Goal: Use online tool/utility: Utilize a website feature to perform a specific function

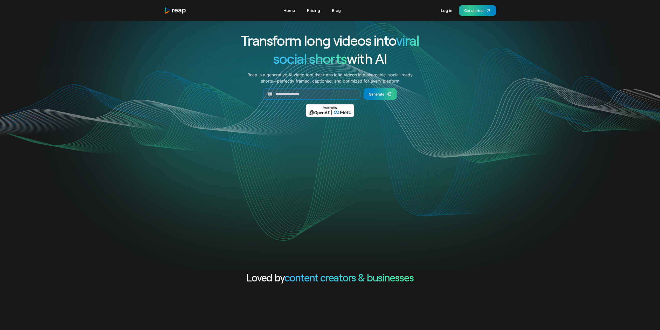
click at [472, 7] on link "Get started" at bounding box center [477, 10] width 37 height 11
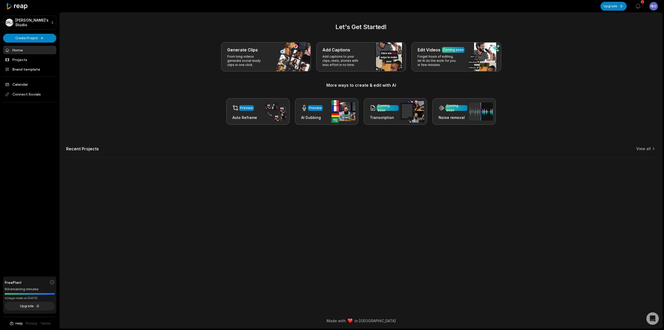
click at [540, 73] on div "Let's Get Started! Generate Clips From long videos generate social ready clips …" at bounding box center [361, 73] width 590 height 102
click at [282, 59] on div "Generate Clips From long videos generate social ready clips in one click." at bounding box center [266, 57] width 90 height 30
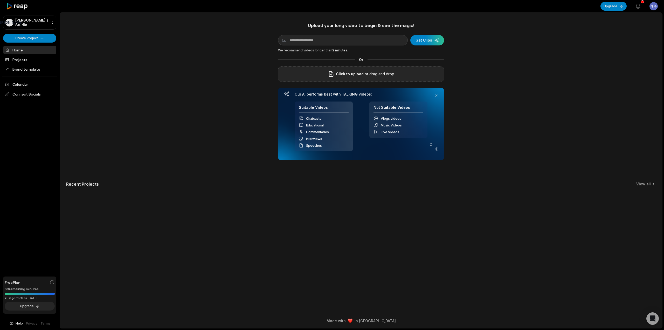
click at [354, 73] on span "Click to upload" at bounding box center [350, 74] width 28 height 6
click at [0, 0] on input "Click to upload" at bounding box center [0, 0] width 0 height 0
click at [468, 78] on div "Upload your long video to begin & see the magic! YouTube link Get Clips We reco…" at bounding box center [361, 110] width 602 height 177
click at [463, 83] on div "Upload your long video to begin & see the magic! YouTube link Get Clips We reco…" at bounding box center [361, 110] width 602 height 177
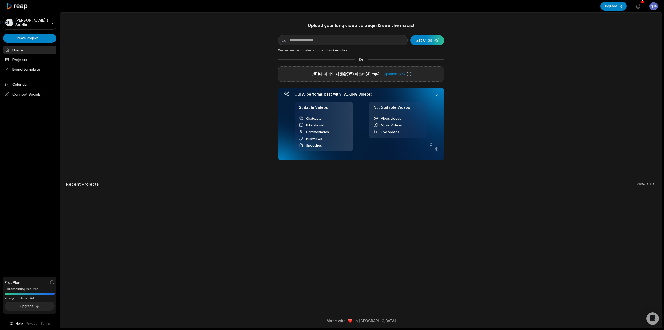
drag, startPoint x: 488, startPoint y: 114, endPoint x: 434, endPoint y: 54, distance: 80.3
click at [488, 114] on div "Upload your long video to begin & see the magic! YouTube link Get Clips We reco…" at bounding box center [361, 110] width 602 height 177
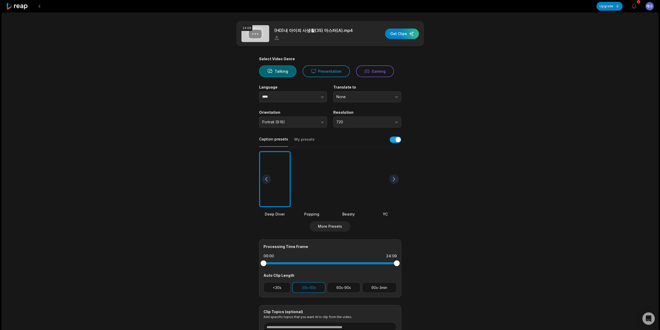
click at [452, 94] on main "24:09 (HD)내 아이의 사생활(35) 마스터(A).mp4 Get Clips Select Video Genre Talking Present…" at bounding box center [330, 178] width 251 height 315
click at [465, 134] on div "24:09 (HD)내 아이의 사생활(35) 마스터(A).mp4 Get Clips Select Video Genre Talking Present…" at bounding box center [330, 192] width 657 height 360
click at [290, 122] on span "Portrait (9:16)" at bounding box center [289, 122] width 54 height 5
click at [298, 154] on p "Landscape (16:9)" at bounding box center [287, 152] width 30 height 5
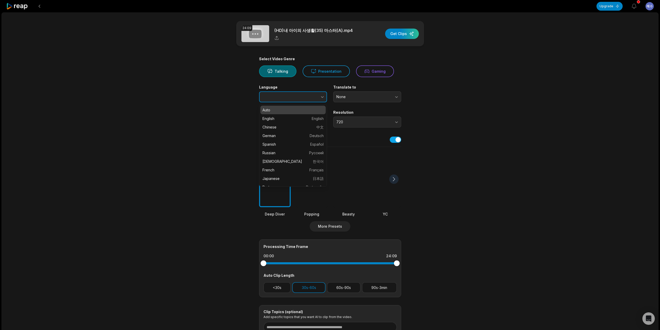
click at [302, 96] on button "button" at bounding box center [312, 96] width 30 height 11
type input "******"
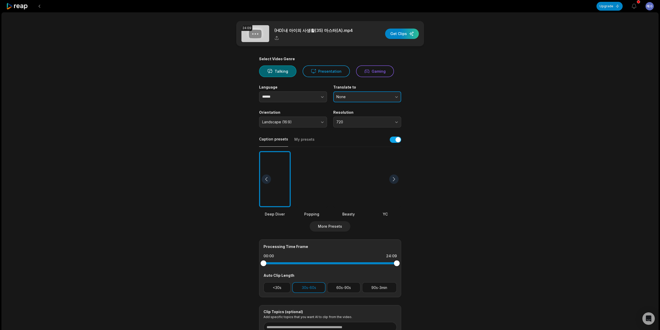
click at [367, 91] on button "None" at bounding box center [367, 96] width 68 height 11
click at [362, 121] on span "720" at bounding box center [363, 122] width 54 height 5
click at [398, 120] on button "720" at bounding box center [367, 121] width 68 height 11
click at [447, 117] on main "24:09 (HD)내 아이의 사생활(35) 마스터(A).mp4 Get Clips Select Video Genre Talking Present…" at bounding box center [330, 178] width 251 height 315
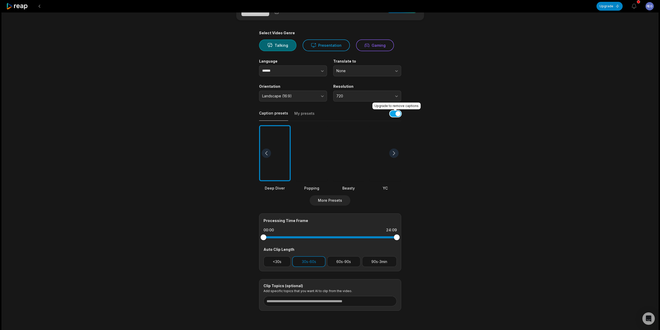
click at [398, 114] on button "button" at bounding box center [395, 114] width 11 height 6
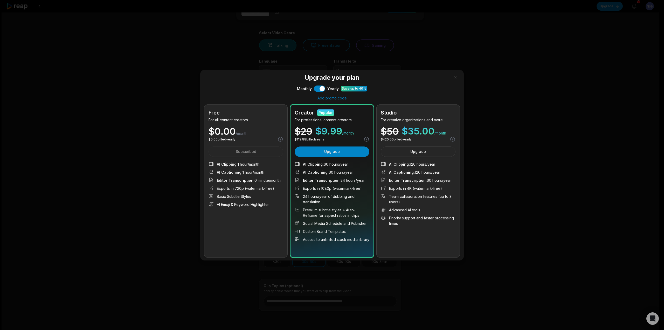
click at [484, 58] on div at bounding box center [332, 165] width 664 height 330
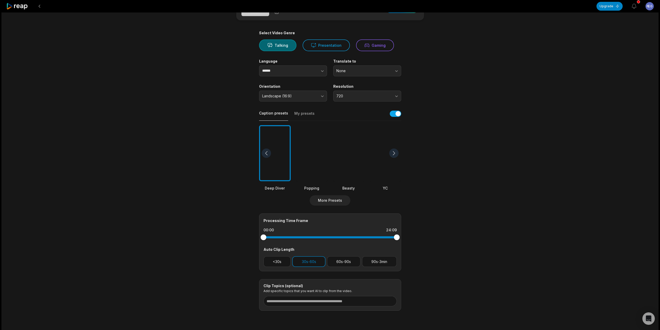
click at [390, 114] on div "Caption presets My presets" at bounding box center [330, 115] width 142 height 12
click at [395, 113] on button "button" at bounding box center [395, 114] width 11 height 6
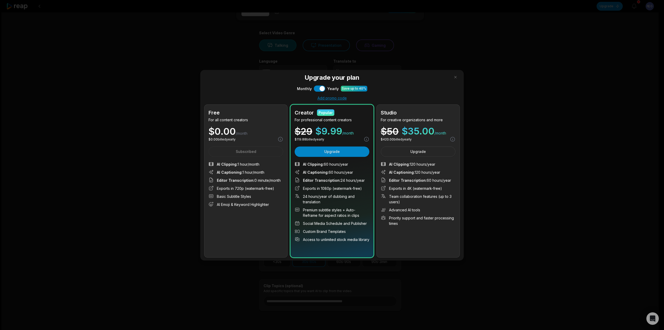
click at [268, 142] on div "$ 0.00 billed yearly" at bounding box center [246, 139] width 75 height 6
click at [513, 129] on div at bounding box center [332, 165] width 664 height 330
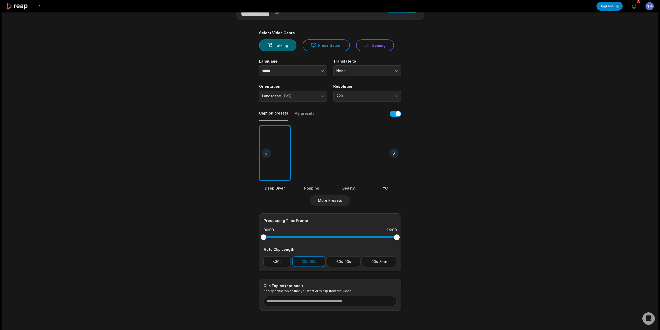
scroll to position [44, 0]
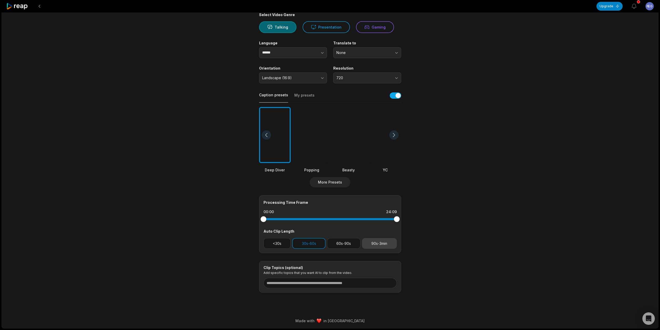
click at [382, 246] on button "90s-3min" at bounding box center [379, 243] width 35 height 11
click at [309, 245] on button "30s-60s" at bounding box center [308, 243] width 33 height 11
click at [520, 202] on div "24:09 (HD)내 아이의 사생활(35) 마스터(A).mp4 Get Clips Select Video Genre Talking Present…" at bounding box center [330, 148] width 657 height 360
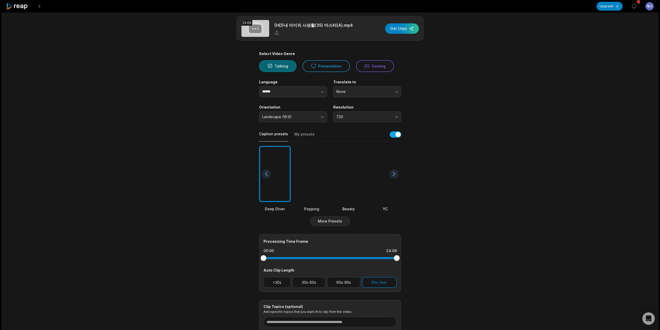
scroll to position [0, 0]
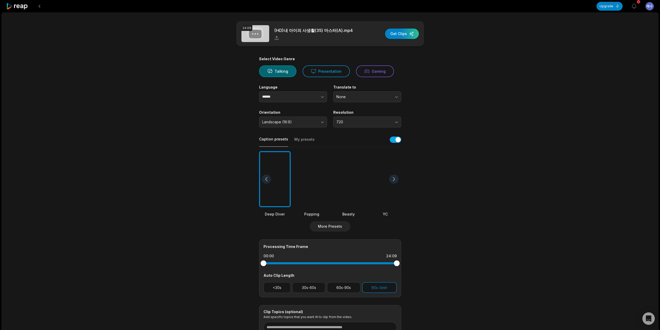
click at [451, 92] on main "24:09 (HD)내 아이의 사생활(35) 마스터(A).mp4 Get Clips Select Video Genre Talking Present…" at bounding box center [330, 178] width 251 height 315
